Goal: Check status: Check status

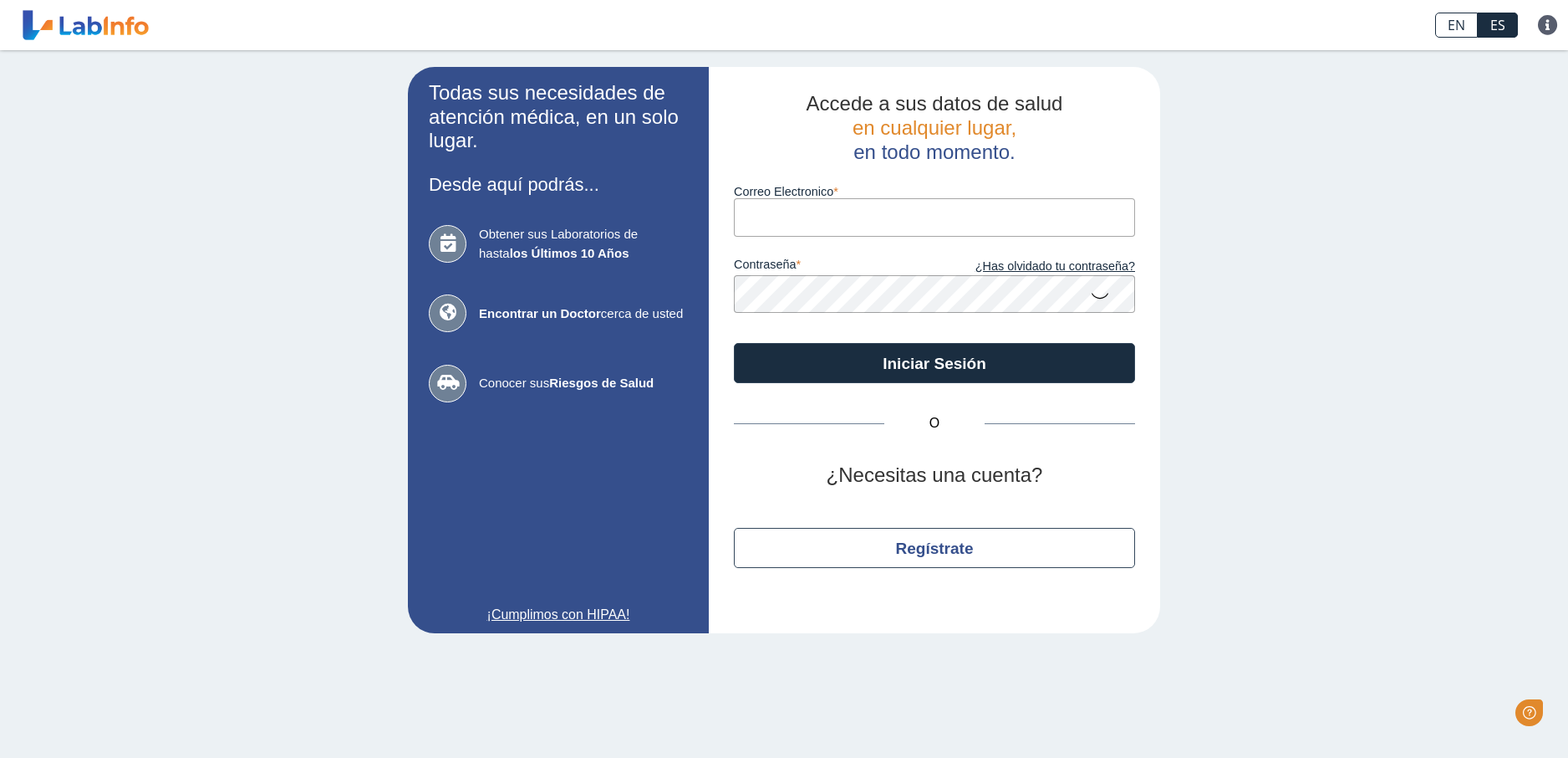
click at [841, 225] on input "Correo Electronico" at bounding box center [934, 217] width 401 height 38
type input "[EMAIL_ADDRESS][DOMAIN_NAME]"
click at [1101, 296] on icon at bounding box center [1099, 295] width 20 height 33
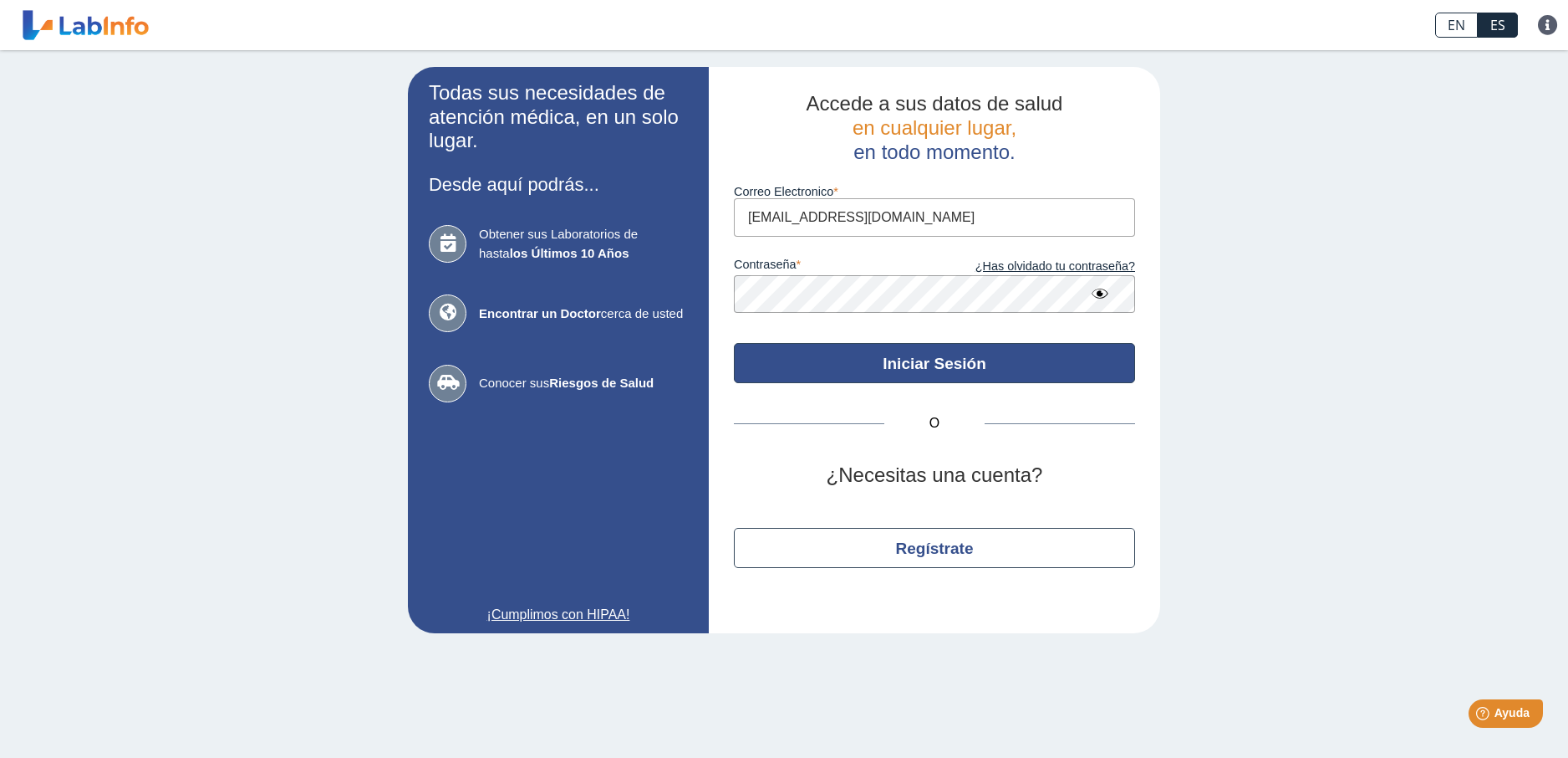
click at [943, 358] on button "Iniciar Sesión" at bounding box center [934, 363] width 401 height 40
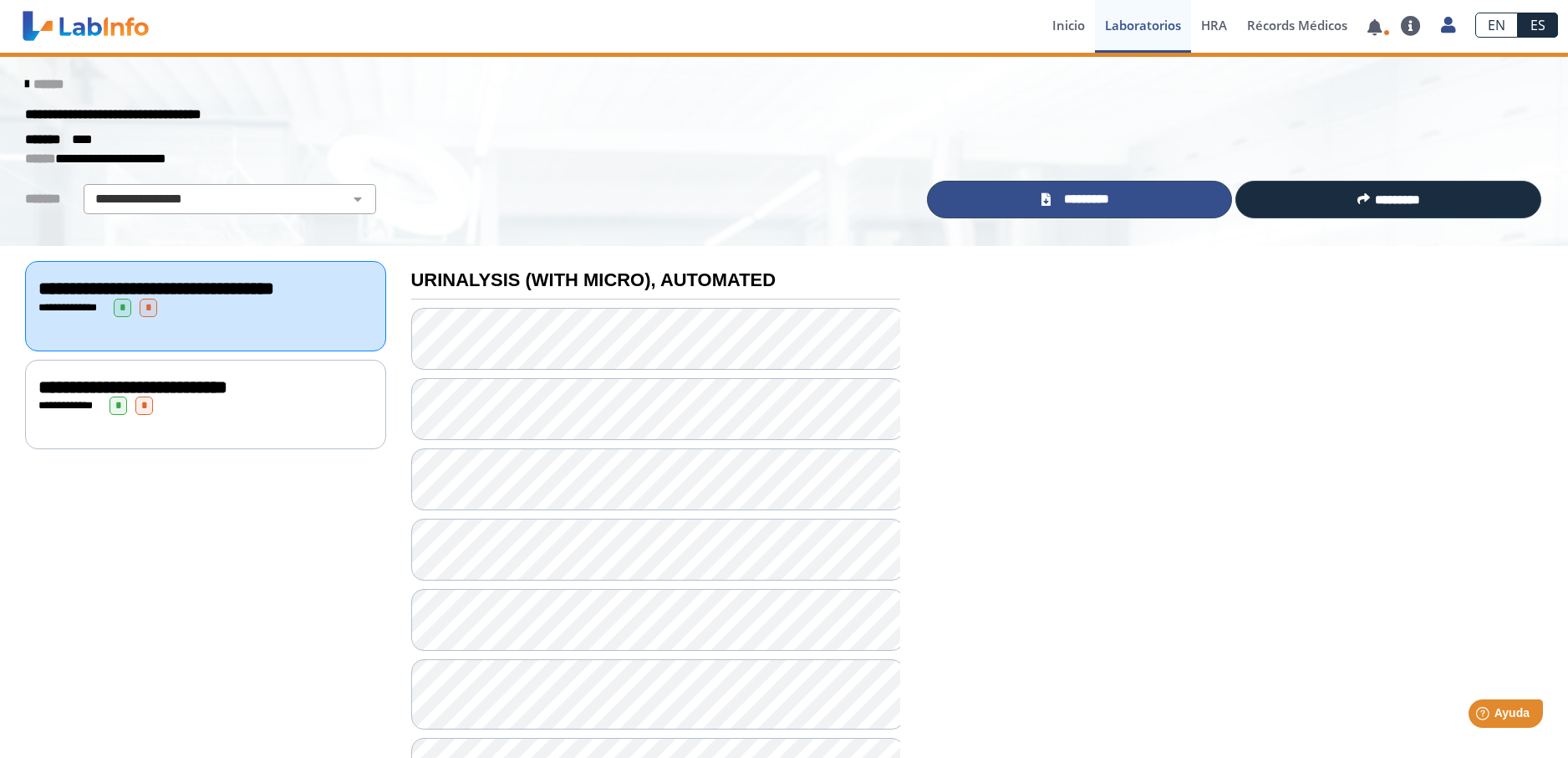
click at [1136, 193] on link "*********" at bounding box center [1080, 199] width 306 height 38
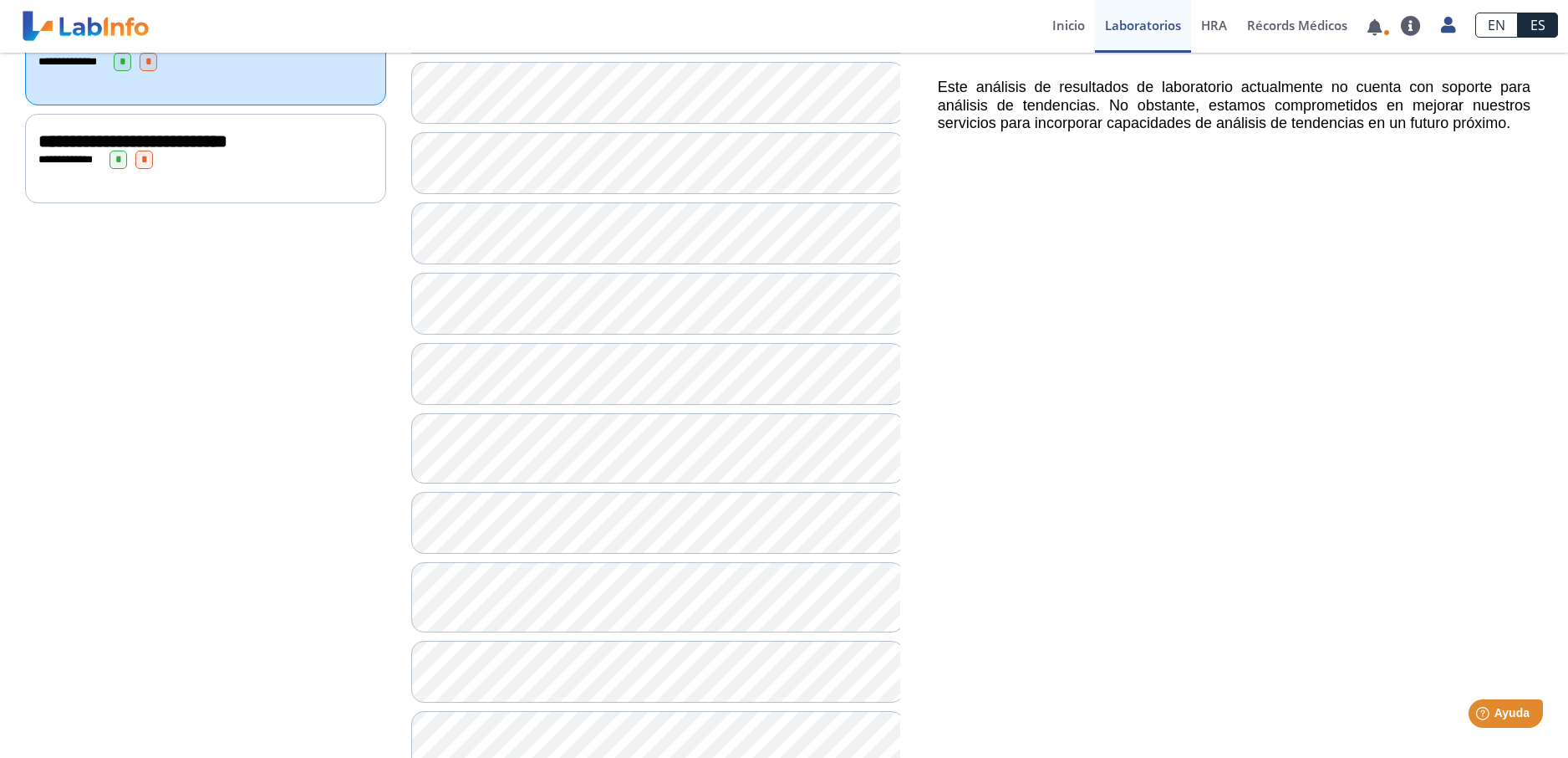
scroll to position [250, 0]
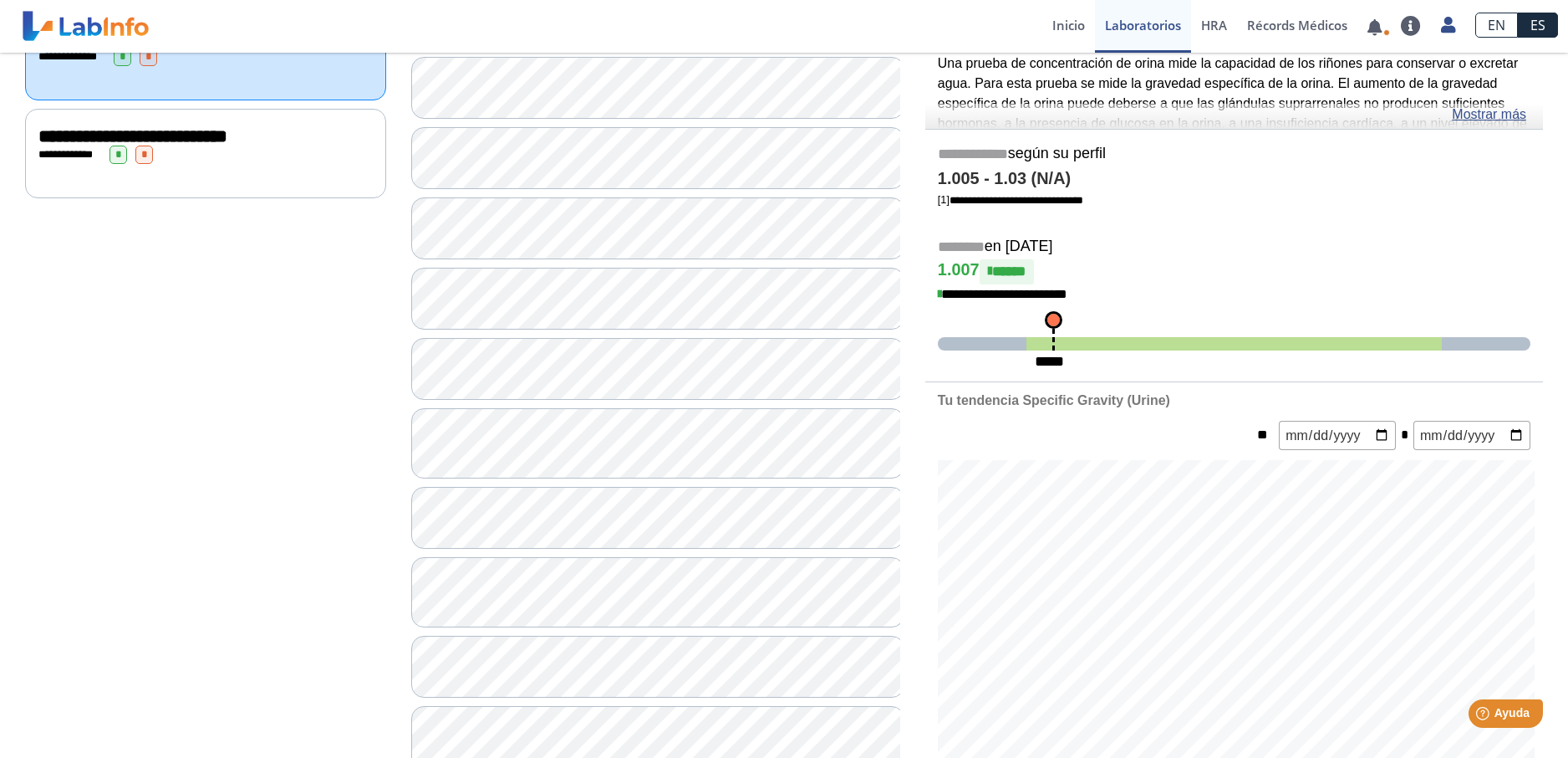
scroll to position [168, 0]
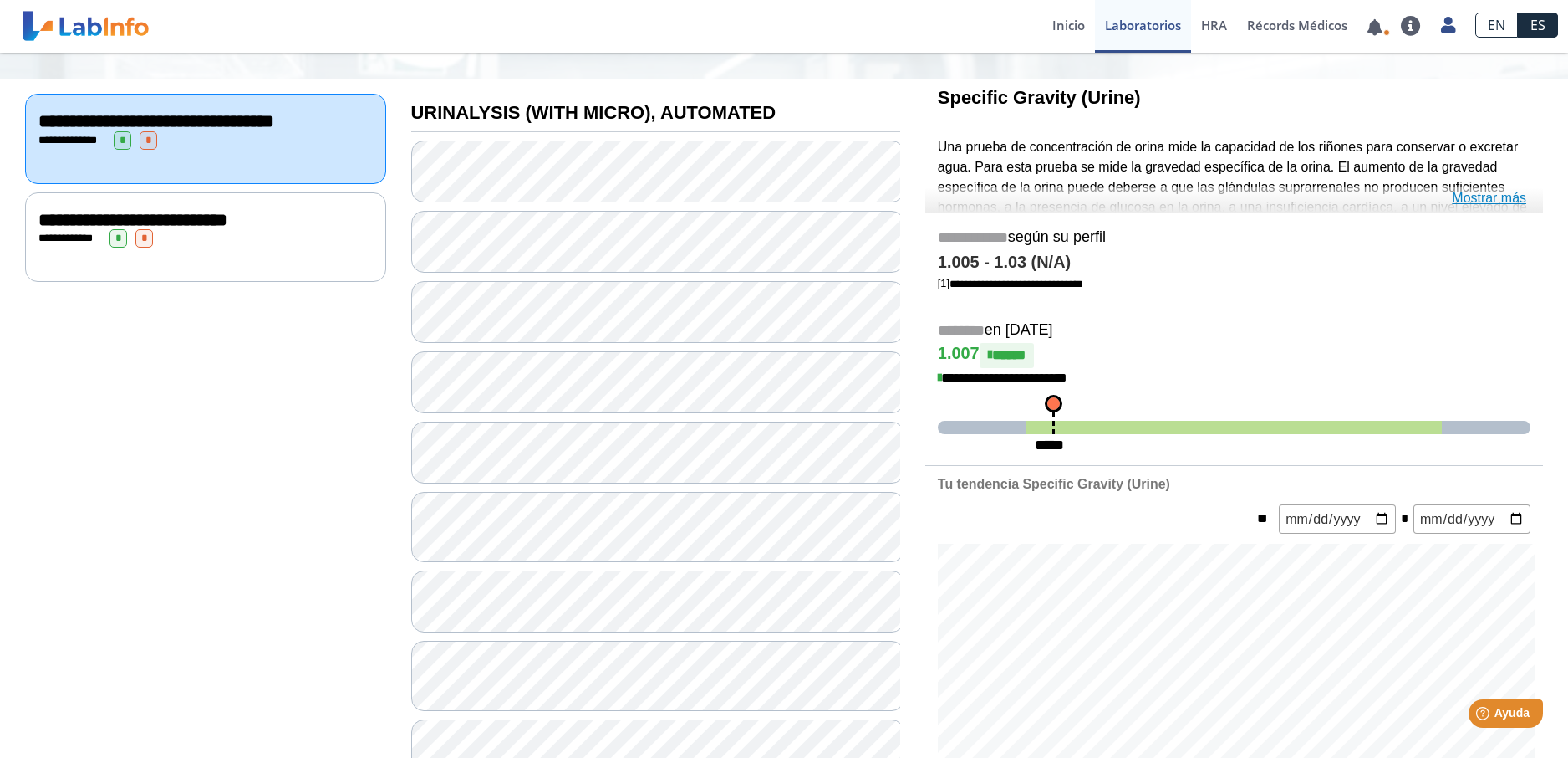
click at [1490, 194] on link "Mostrar más" at bounding box center [1488, 197] width 74 height 20
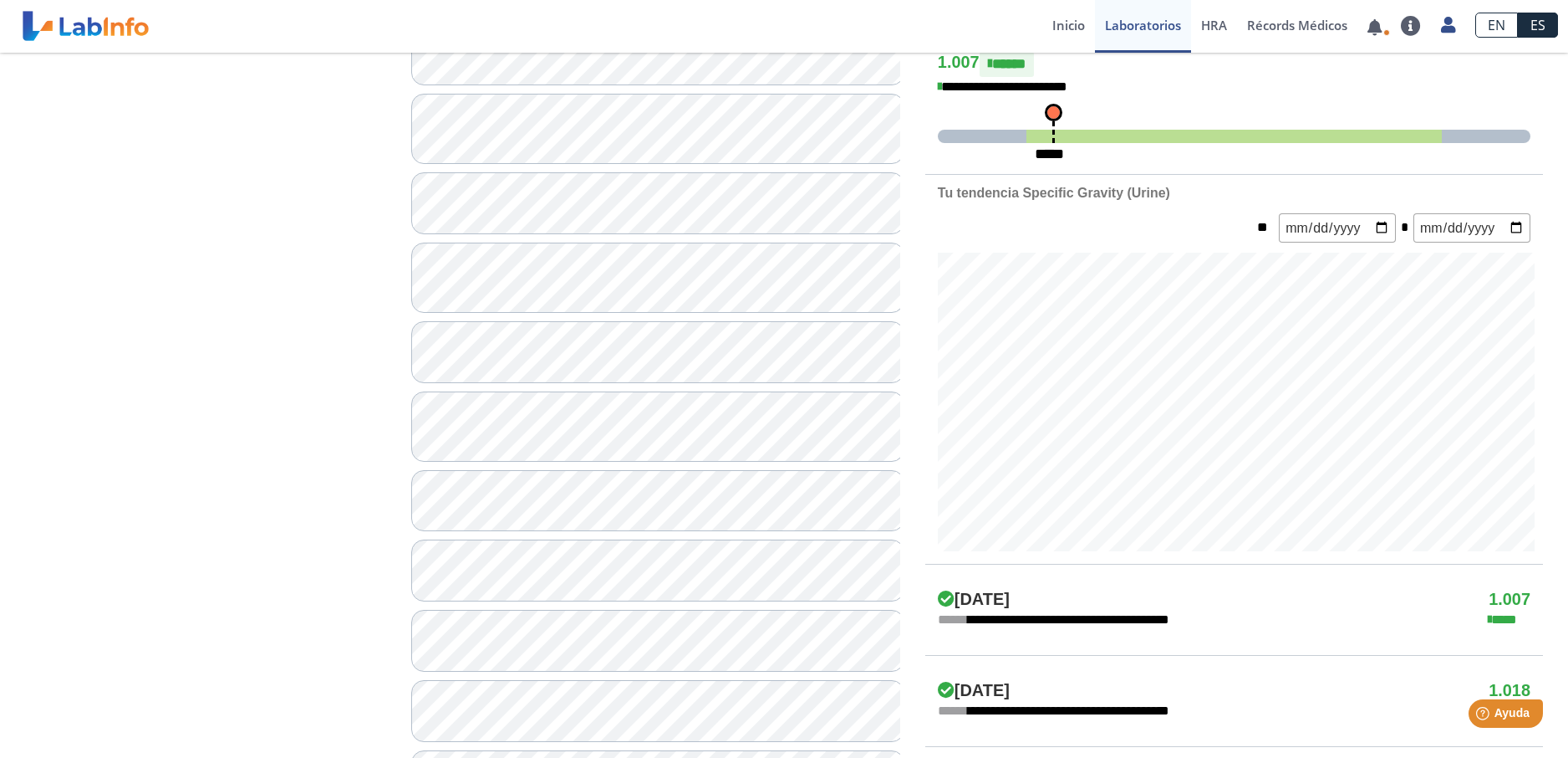
scroll to position [562, 0]
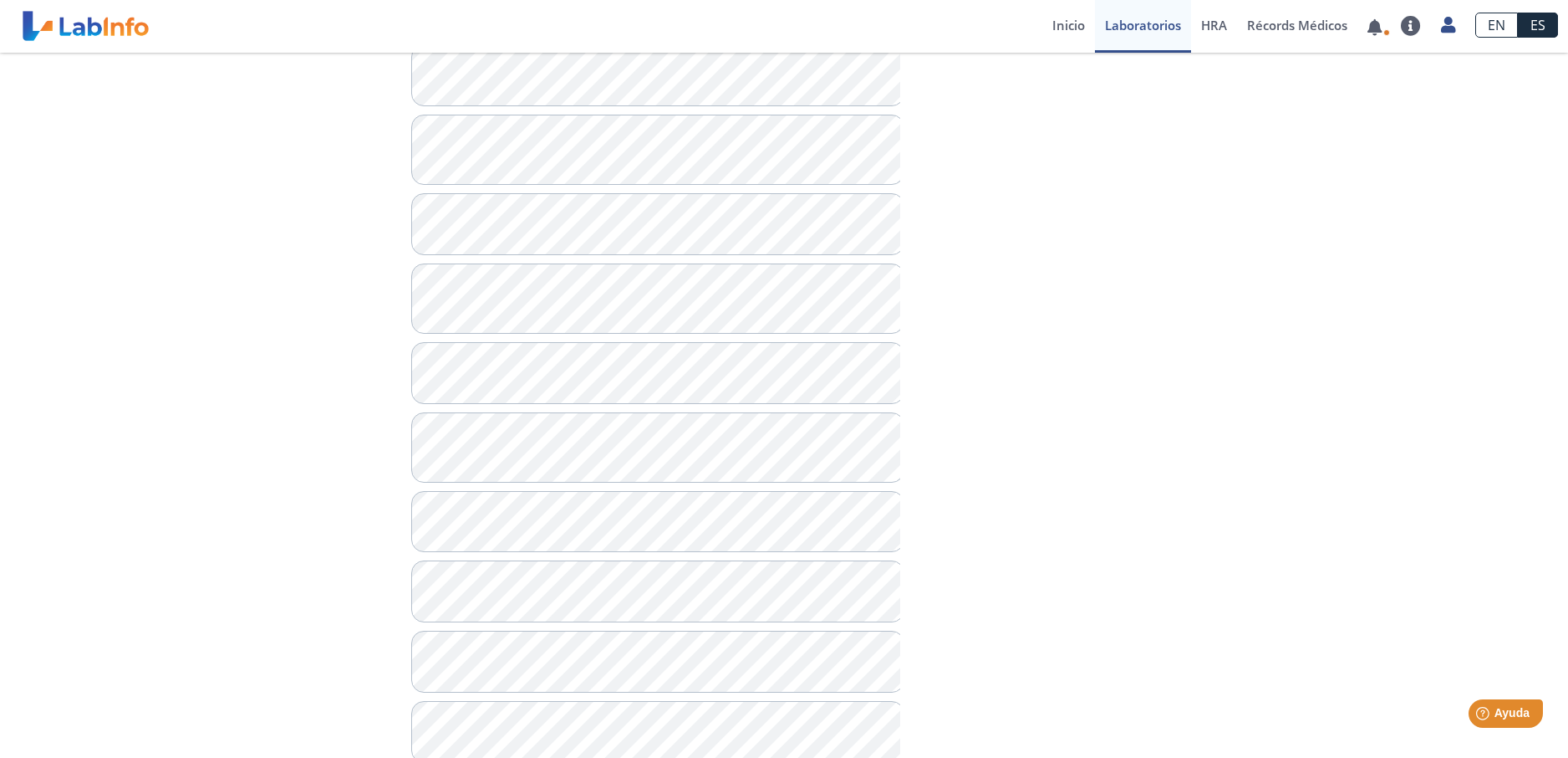
scroll to position [752, 0]
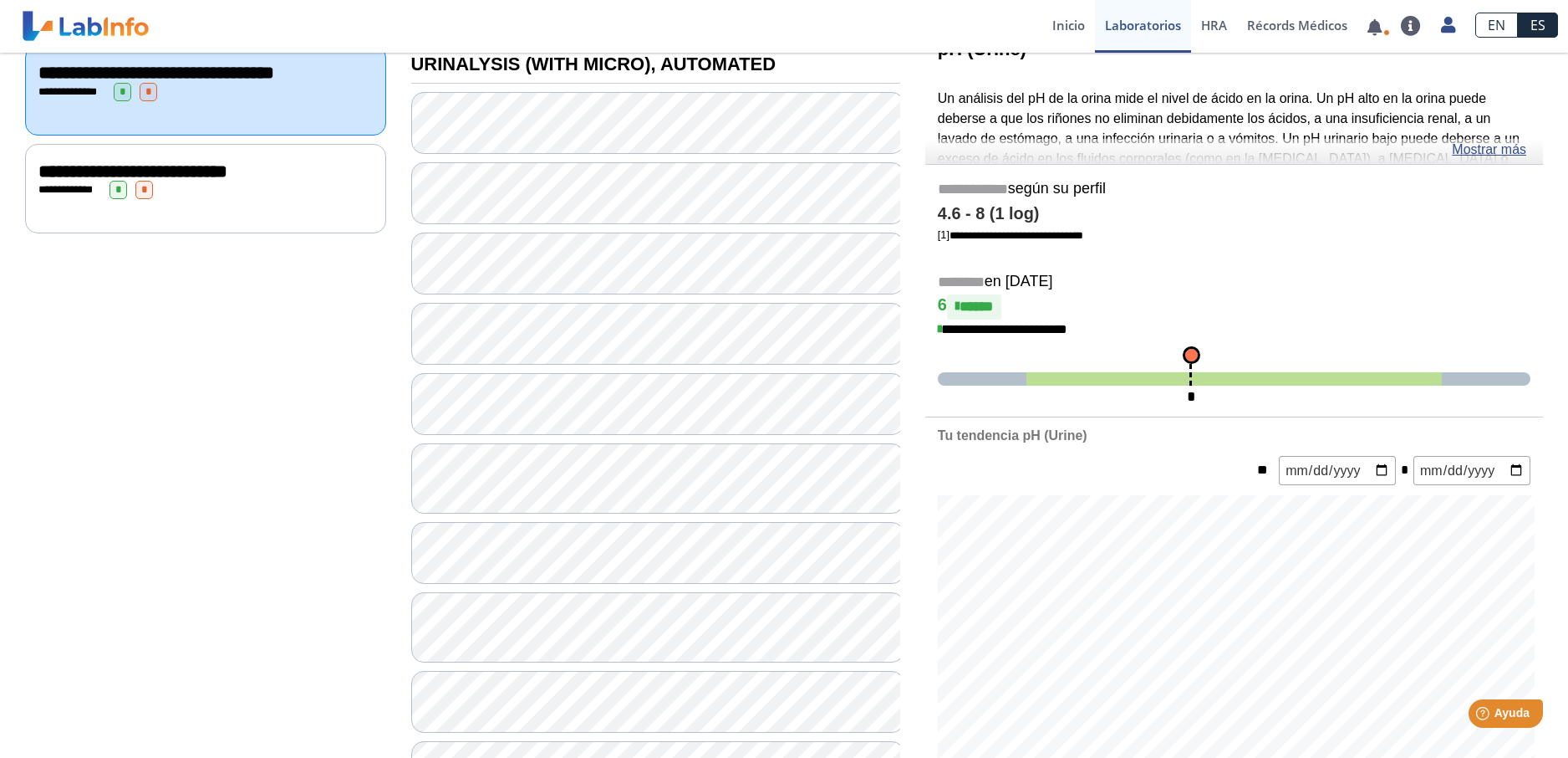
scroll to position [167, 0]
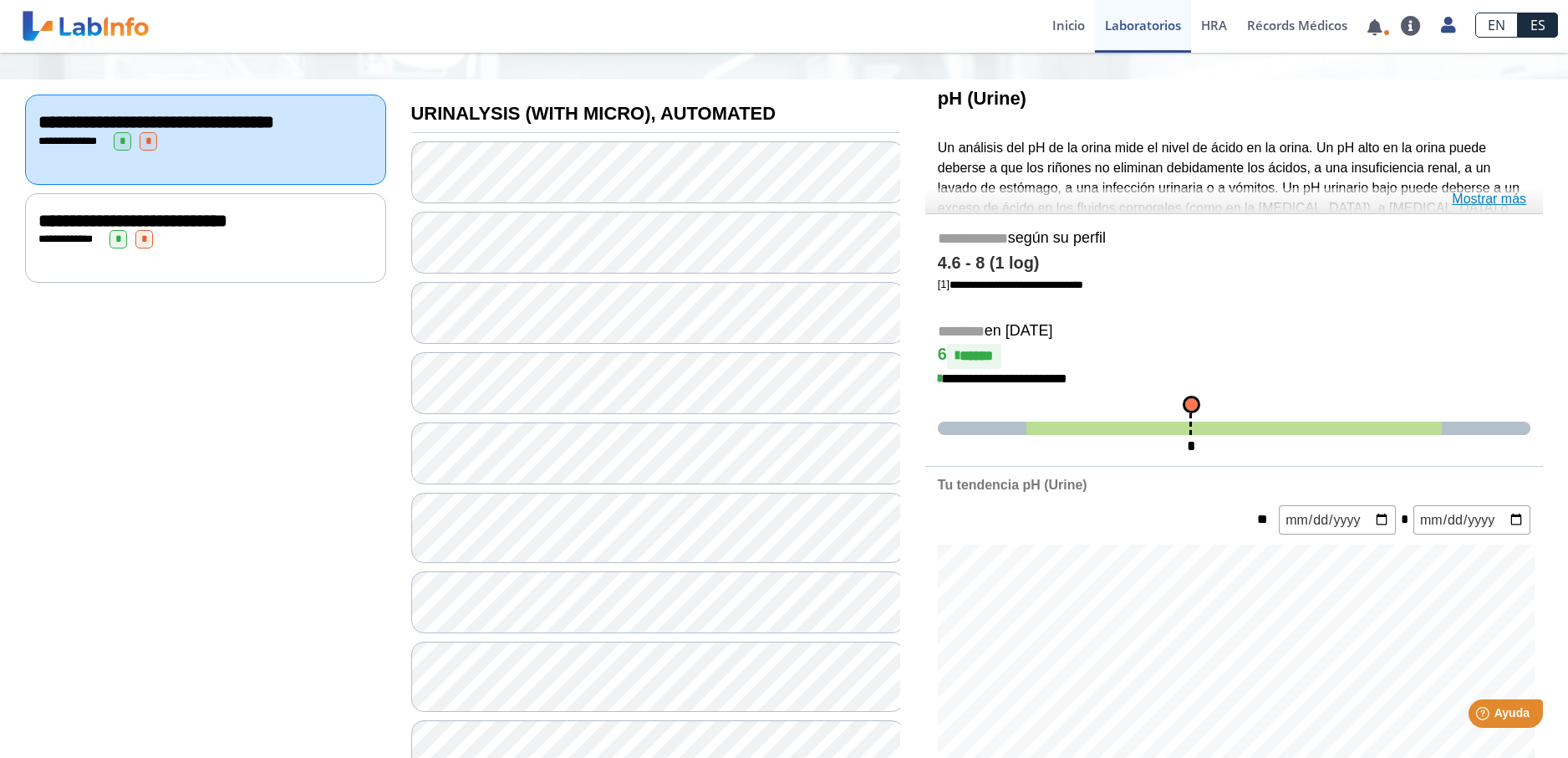
click at [1488, 196] on link "Mostrar más" at bounding box center [1488, 198] width 74 height 20
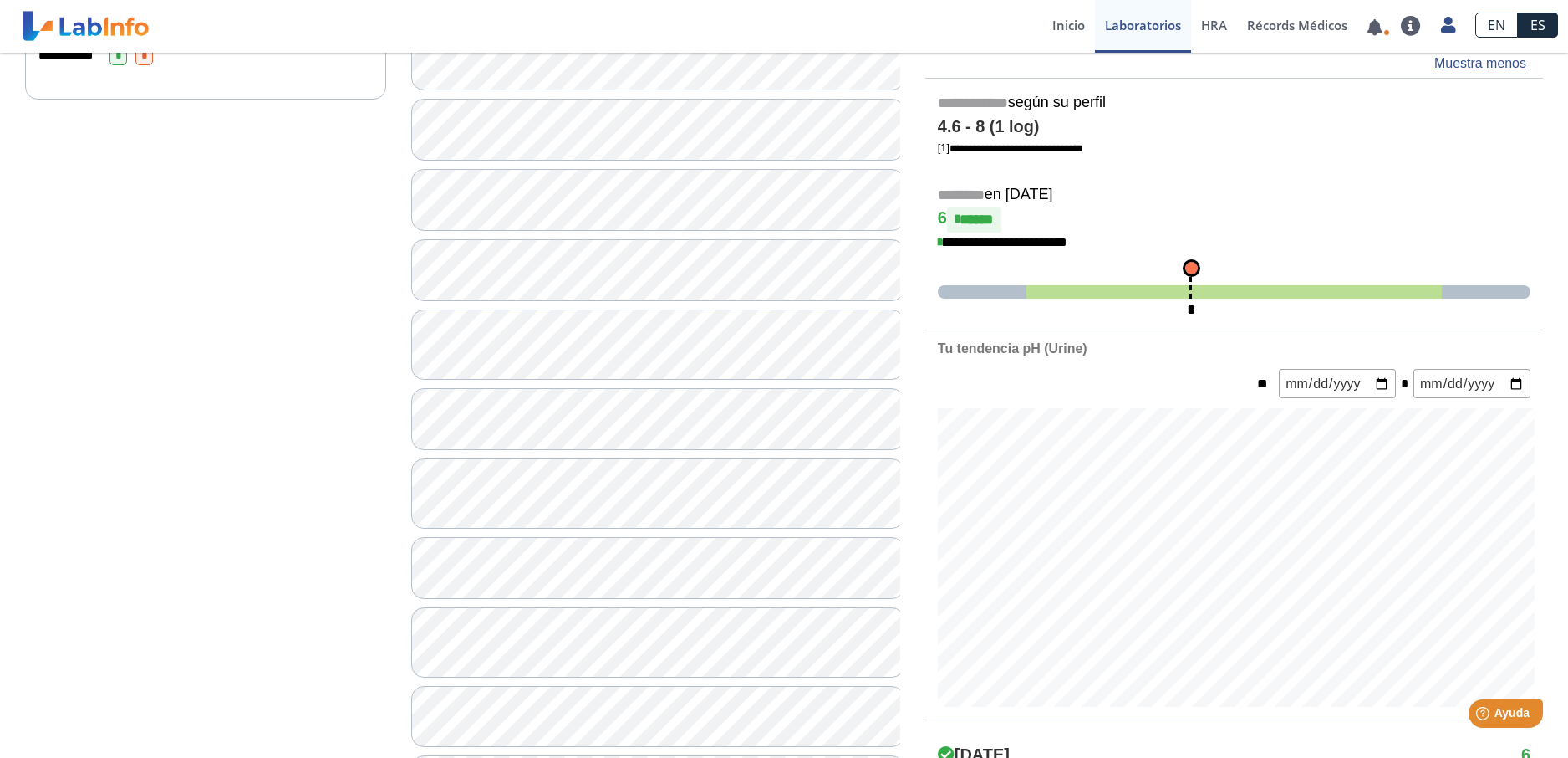
scroll to position [383, 0]
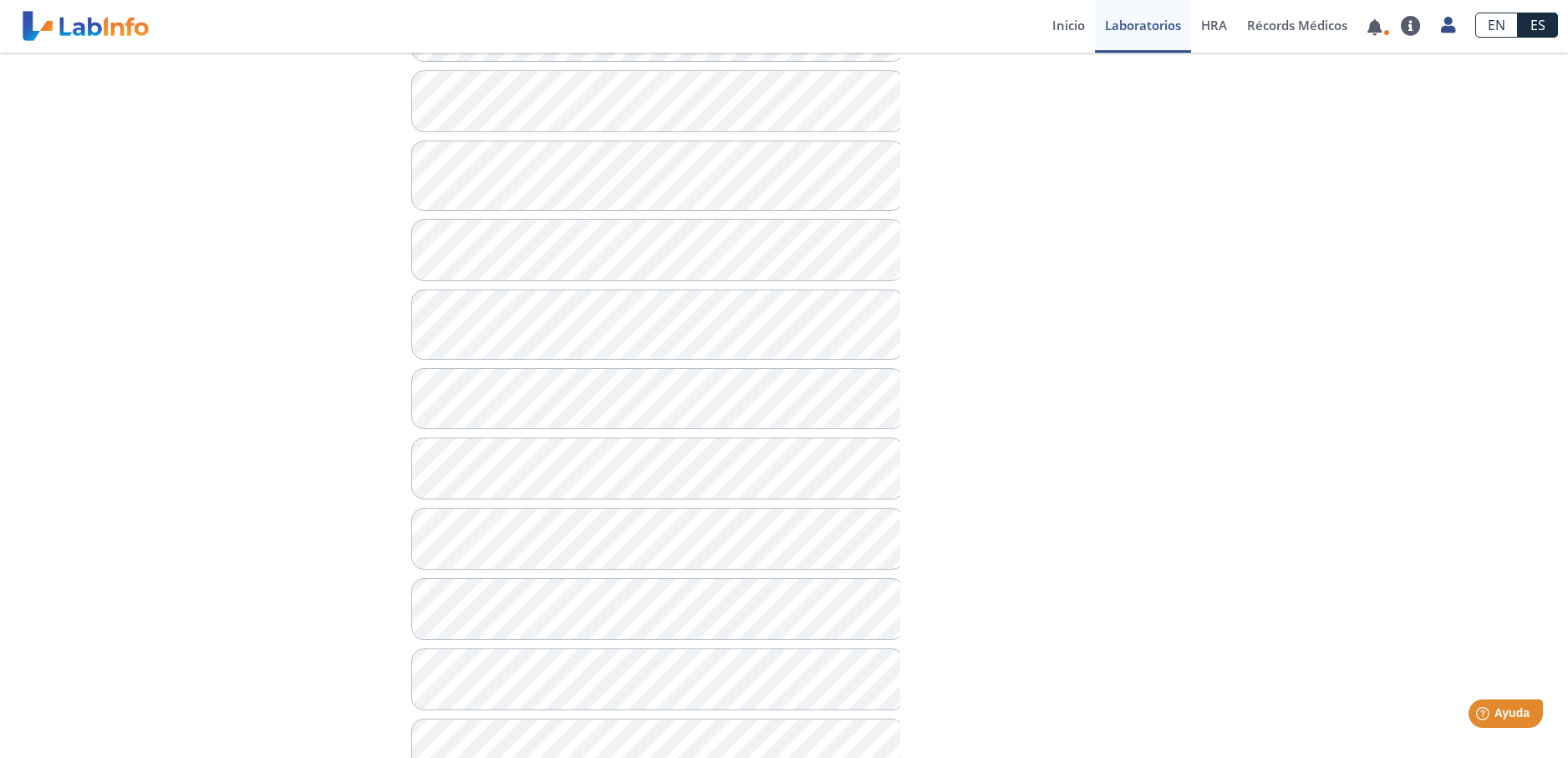
scroll to position [669, 0]
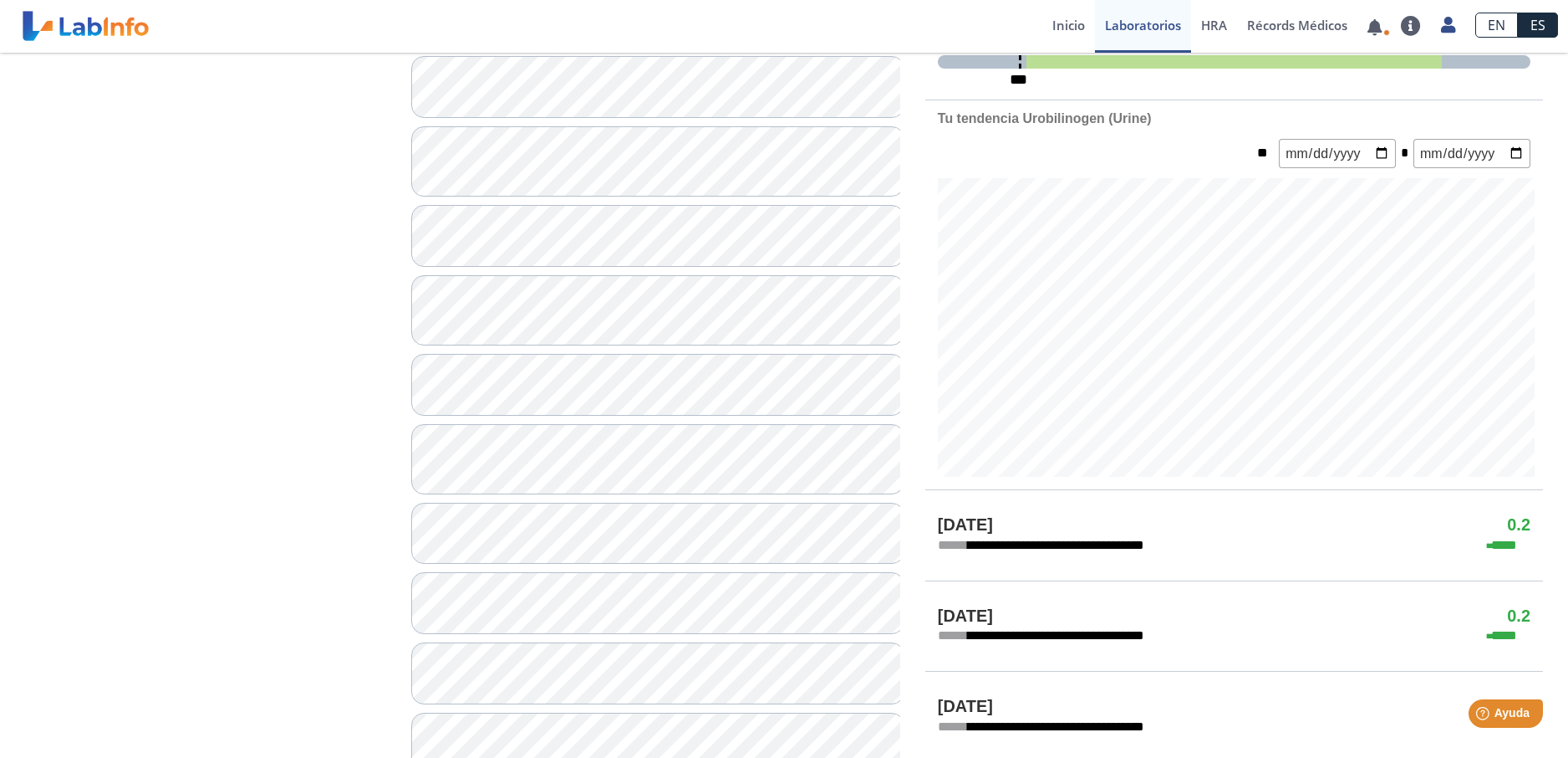
scroll to position [536, 0]
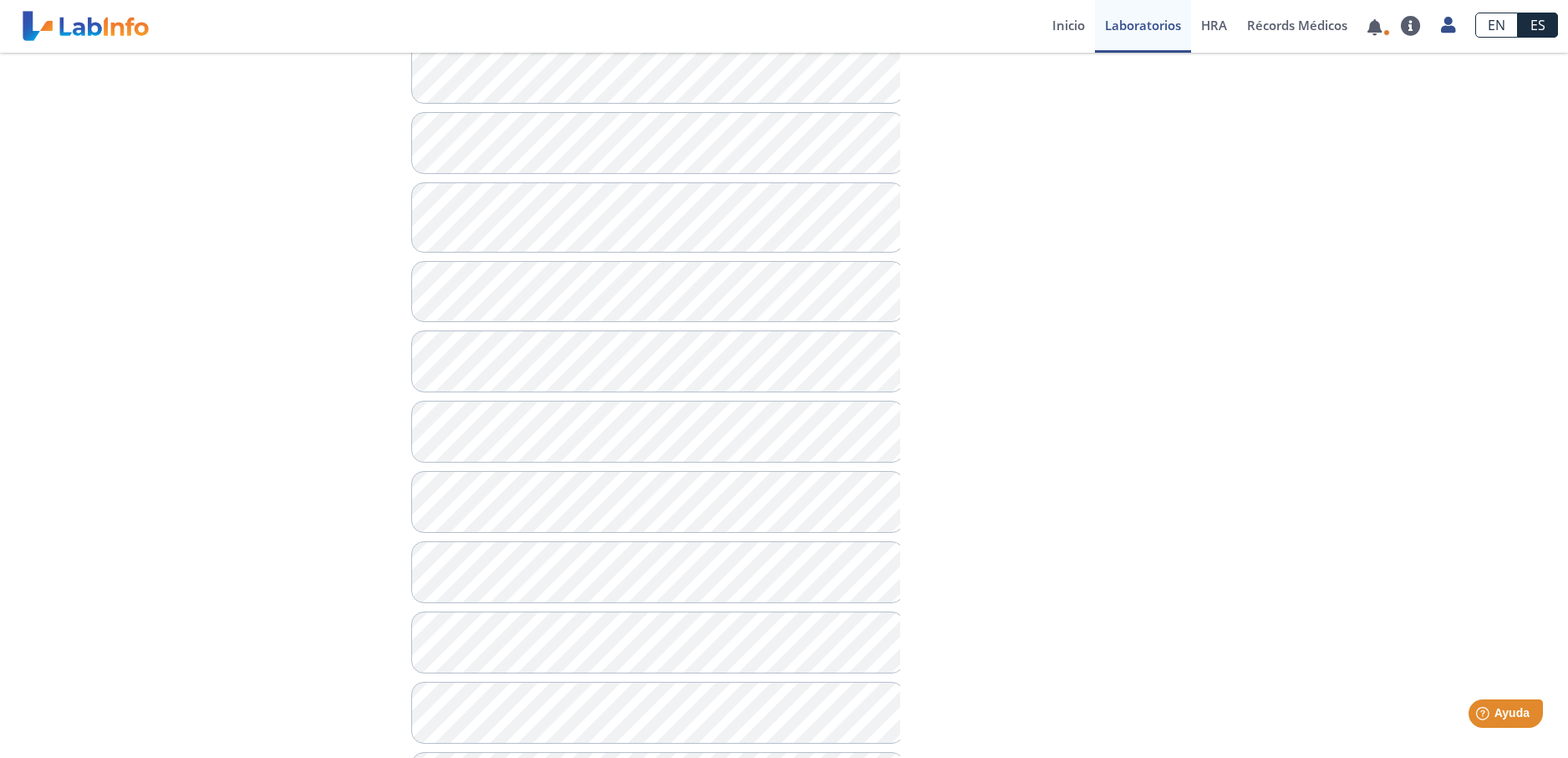
scroll to position [808, 0]
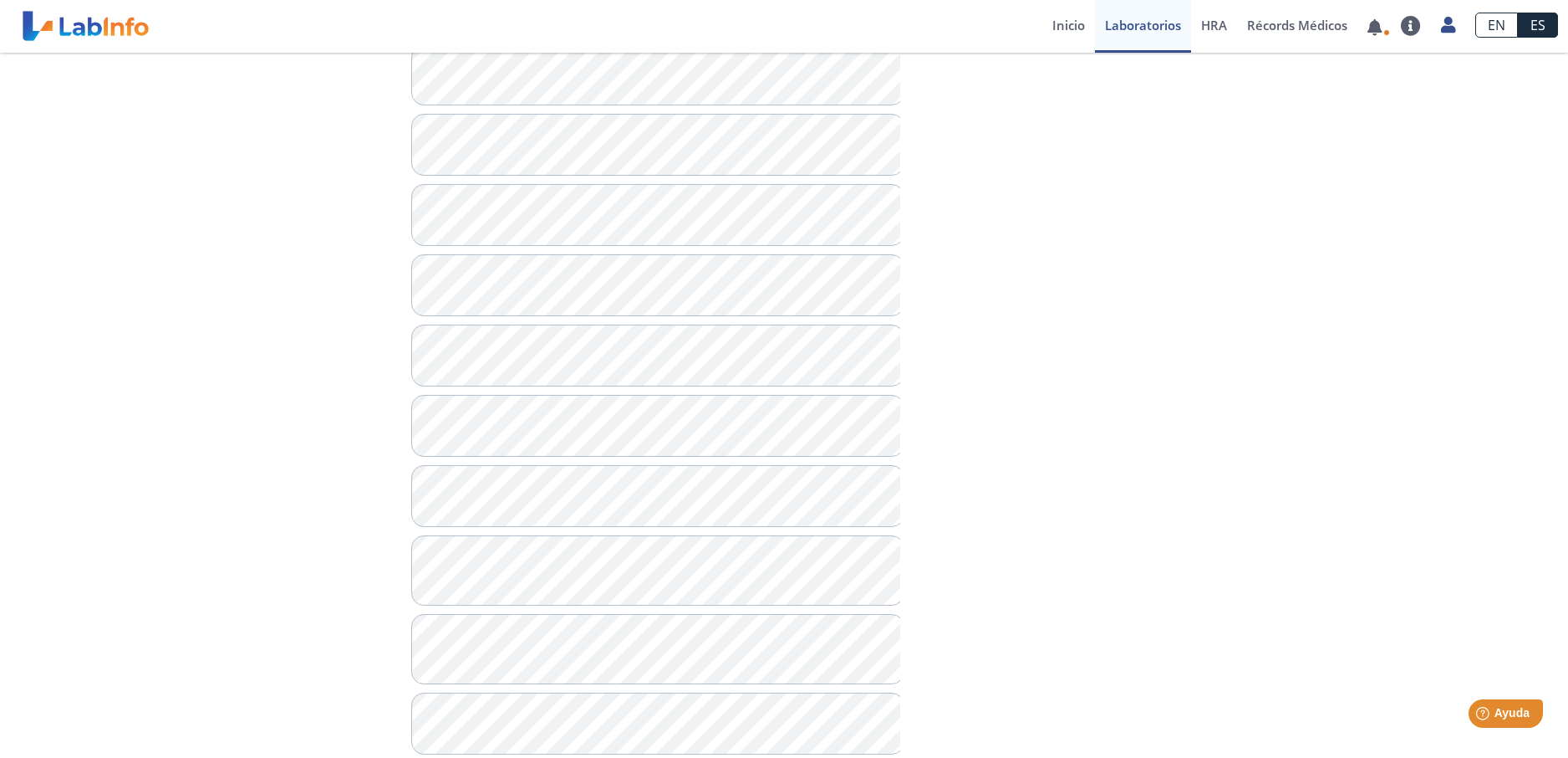
scroll to position [994, 0]
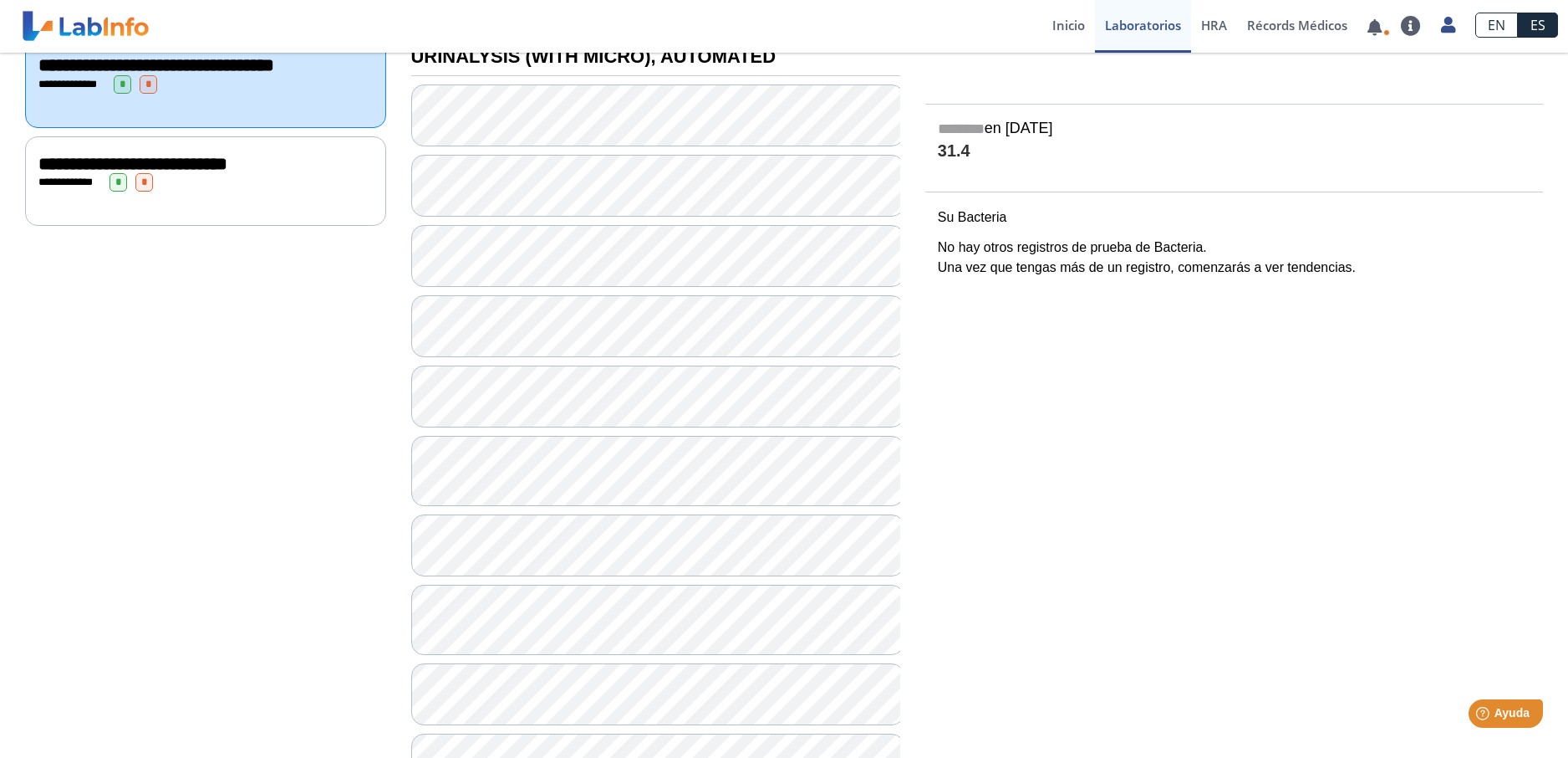
scroll to position [181, 0]
